Goal: Find specific page/section: Find specific page/section

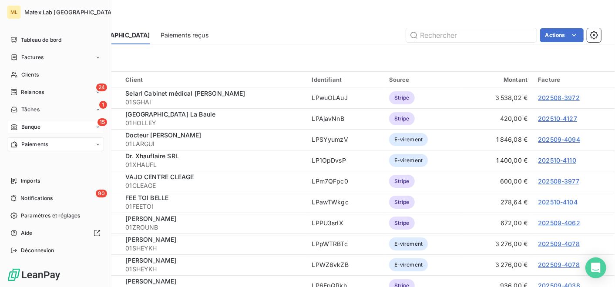
click at [30, 122] on div "15 Banque" at bounding box center [55, 127] width 97 height 14
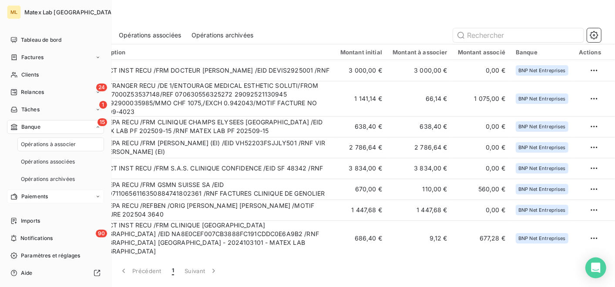
click at [34, 195] on span "Paiements" at bounding box center [34, 197] width 27 height 8
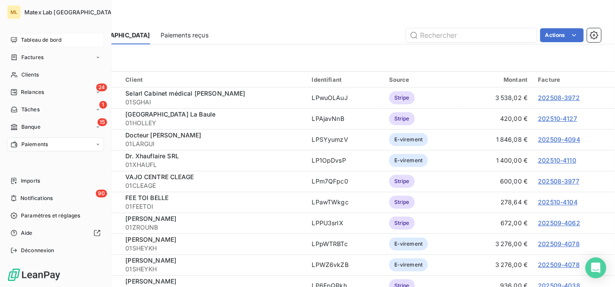
click at [22, 40] on span "Tableau de bord" at bounding box center [41, 40] width 40 height 8
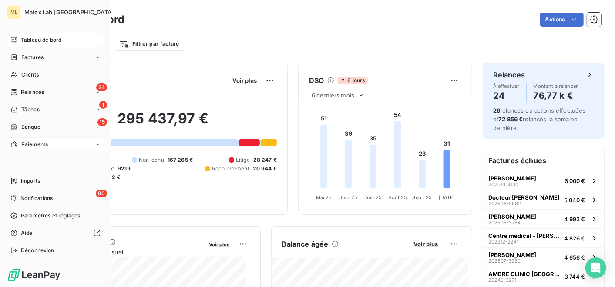
click at [26, 144] on span "Paiements" at bounding box center [34, 145] width 27 height 8
